Goal: Information Seeking & Learning: Understand process/instructions

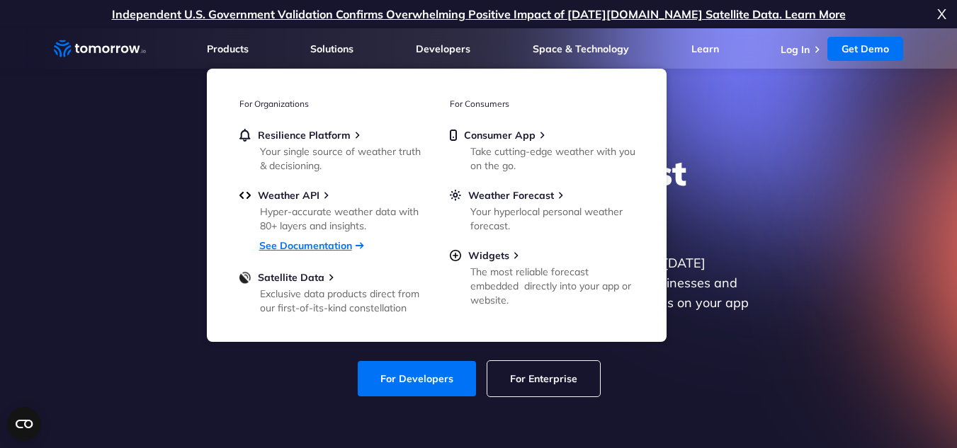
click at [292, 244] on link "See Documentation" at bounding box center [305, 245] width 93 height 13
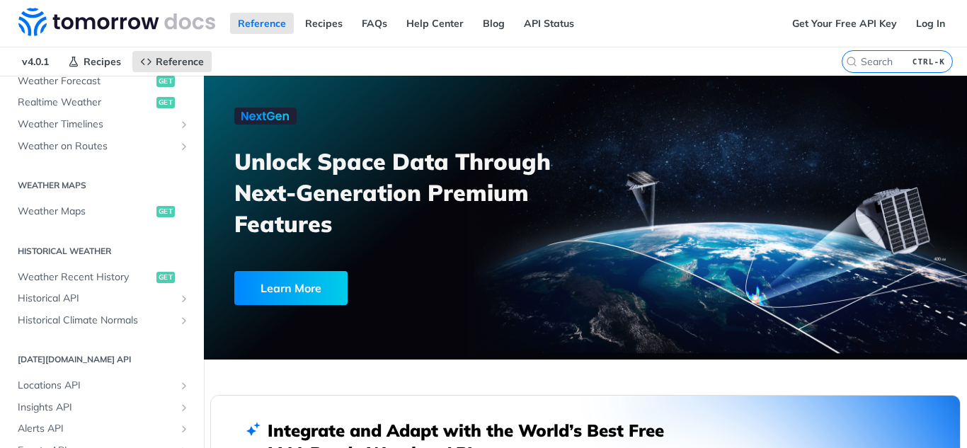
scroll to position [346, 0]
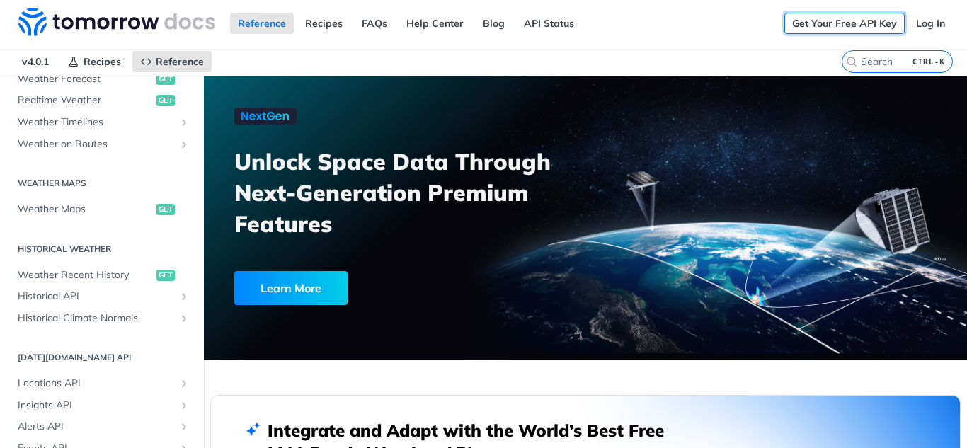
click at [833, 24] on link "Get Your Free API Key" at bounding box center [844, 23] width 120 height 21
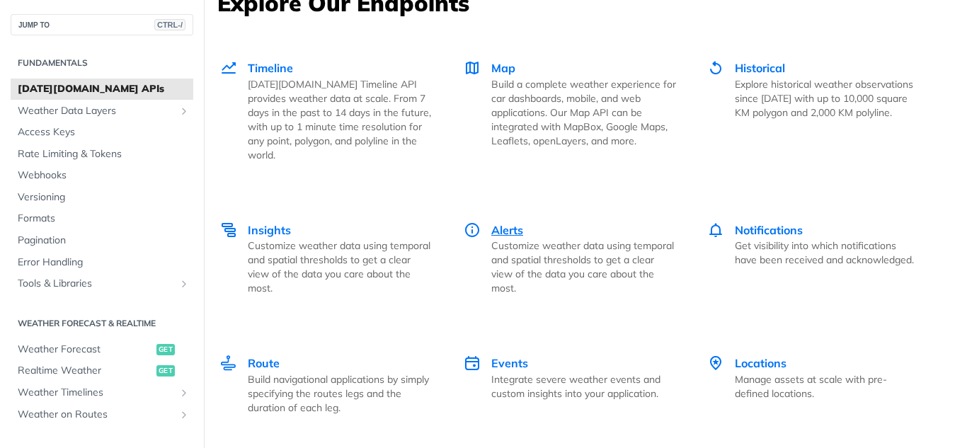
scroll to position [1986, 0]
click at [504, 355] on span "Events" at bounding box center [509, 362] width 37 height 14
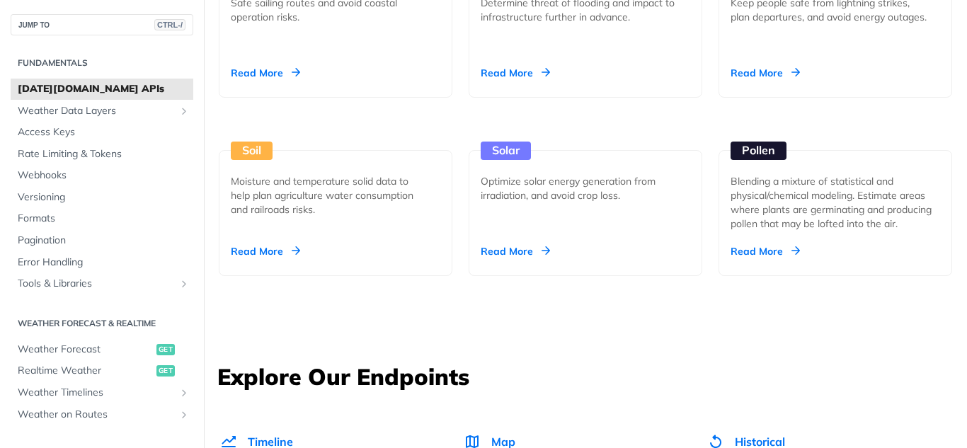
scroll to position [1454, 0]
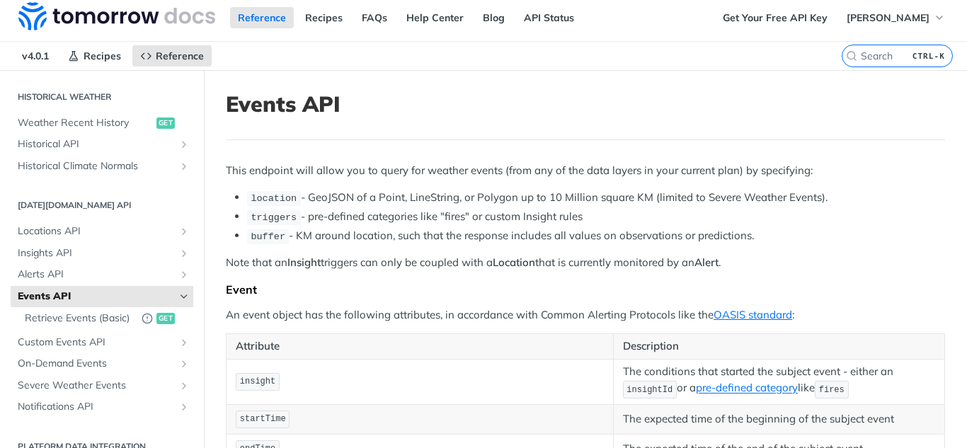
scroll to position [5, 0]
click at [839, 25] on button "Aravindagouda Marigoudar" at bounding box center [896, 18] width 114 height 21
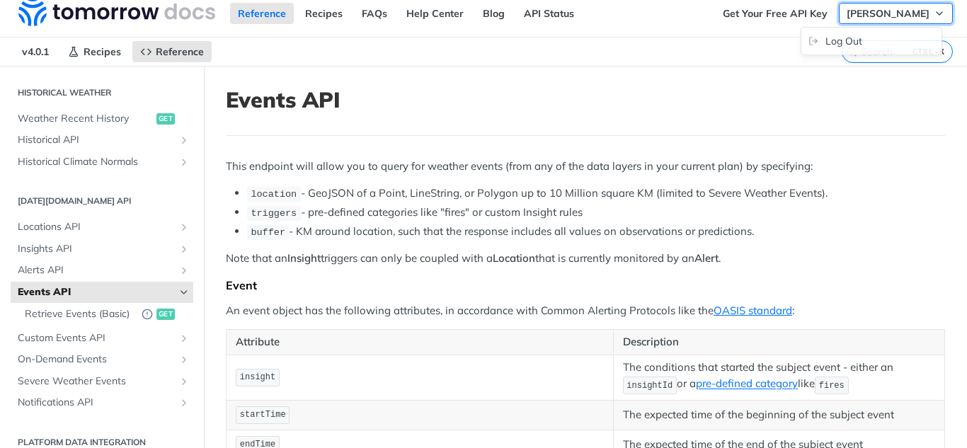
click at [847, 11] on span "[PERSON_NAME]" at bounding box center [888, 13] width 83 height 13
click at [525, 13] on link "API Status" at bounding box center [549, 13] width 66 height 21
